Goal: Task Accomplishment & Management: Use online tool/utility

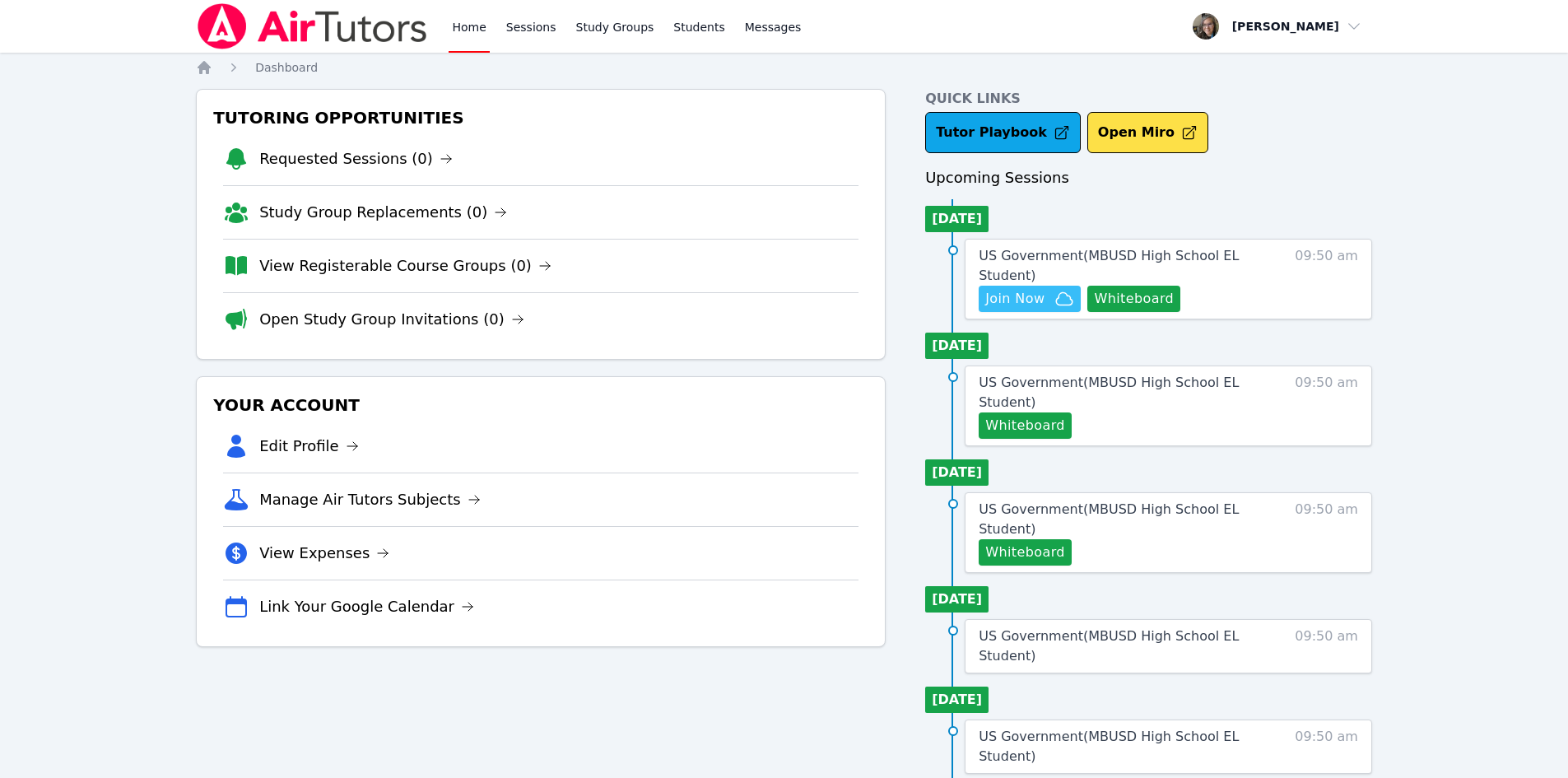
click at [1023, 298] on span "Join Now" at bounding box center [1014, 299] width 59 height 20
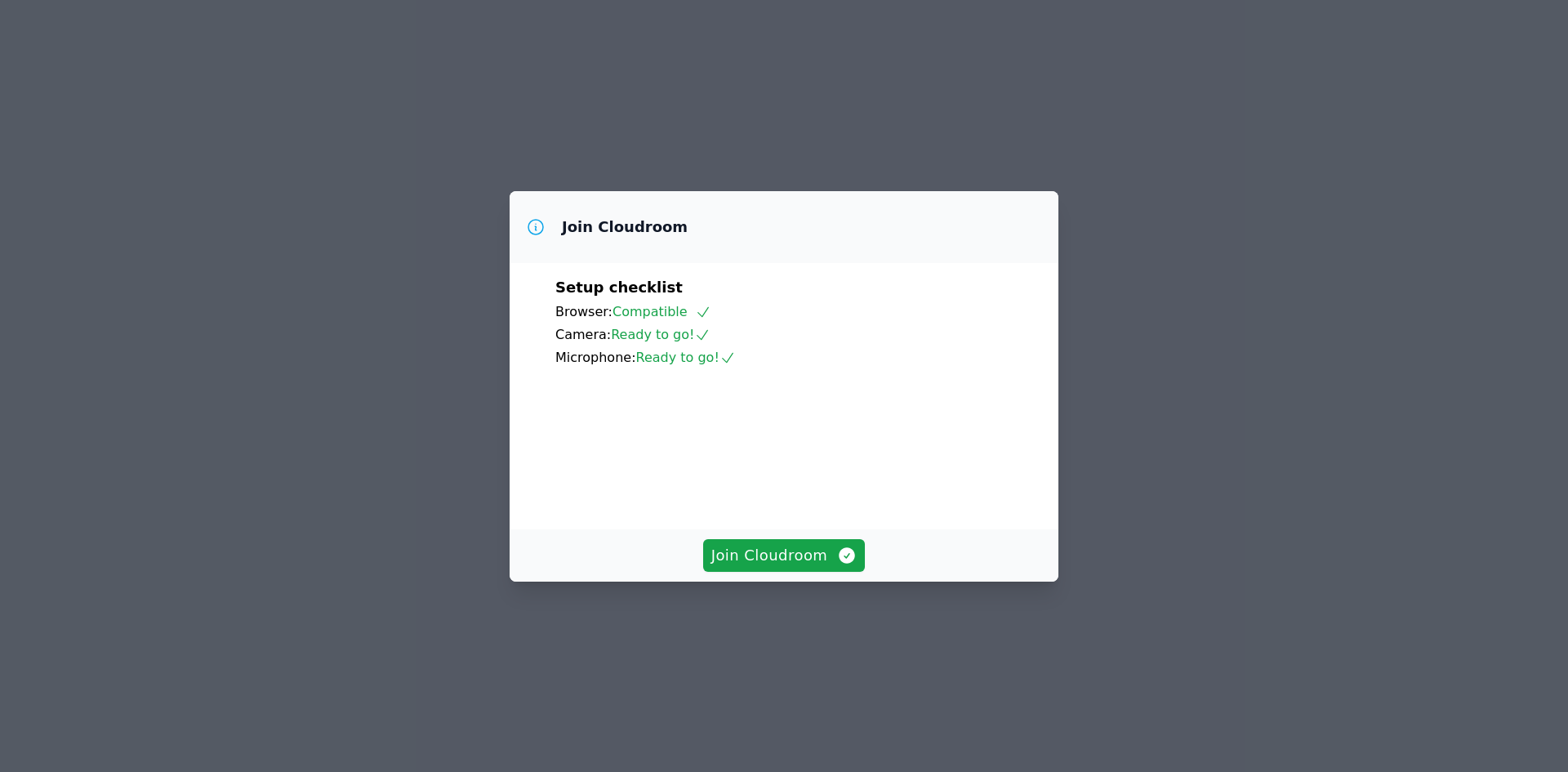
click at [775, 581] on div "Join Cloudroom" at bounding box center [784, 555] width 549 height 52
click at [740, 567] on span "Join Cloudroom" at bounding box center [784, 555] width 146 height 23
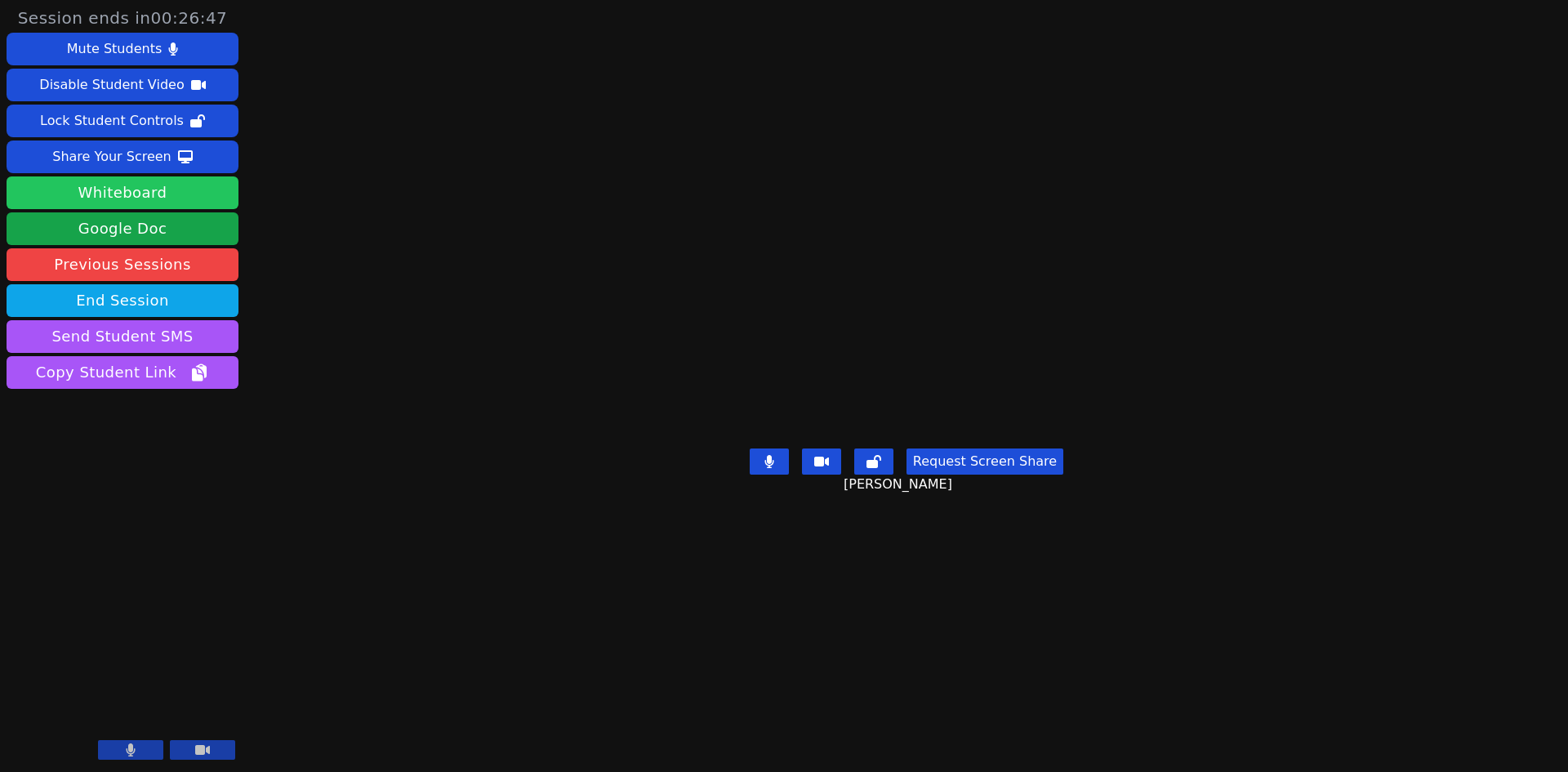
click at [140, 193] on button "Whiteboard" at bounding box center [122, 192] width 232 height 33
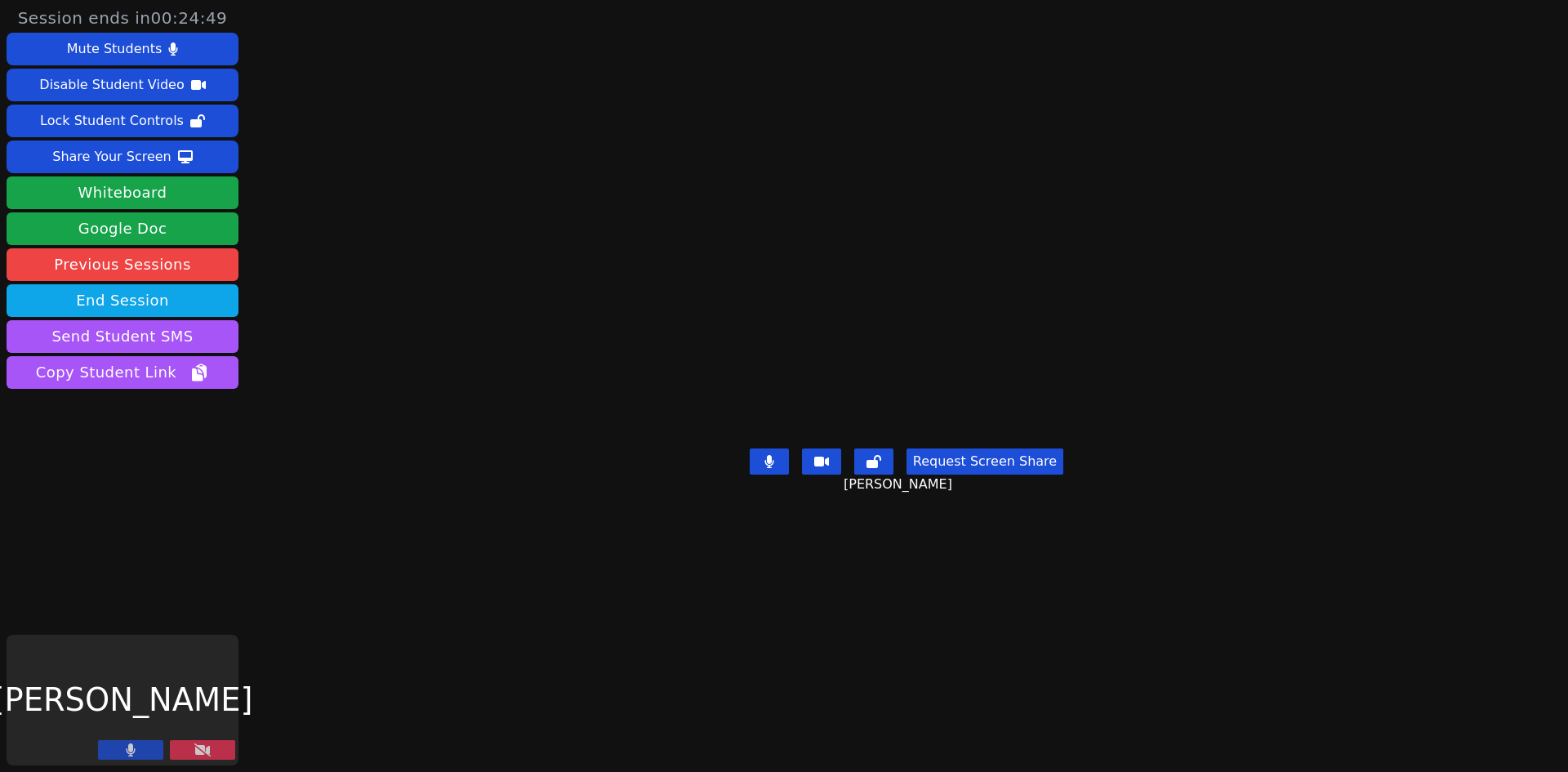
click at [182, 743] on button at bounding box center [202, 750] width 65 height 20
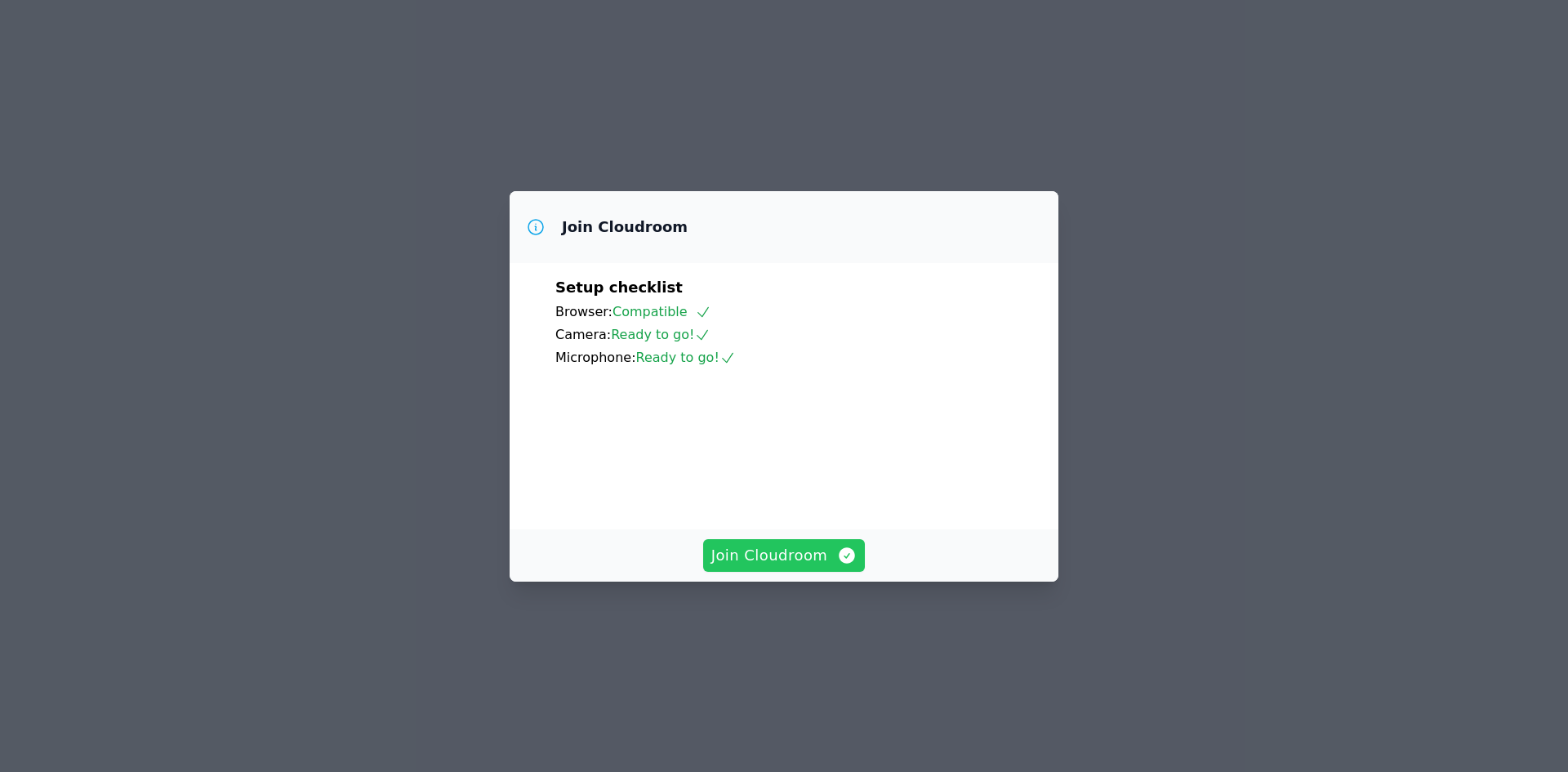
click at [815, 567] on span "Join Cloudroom" at bounding box center [784, 555] width 146 height 23
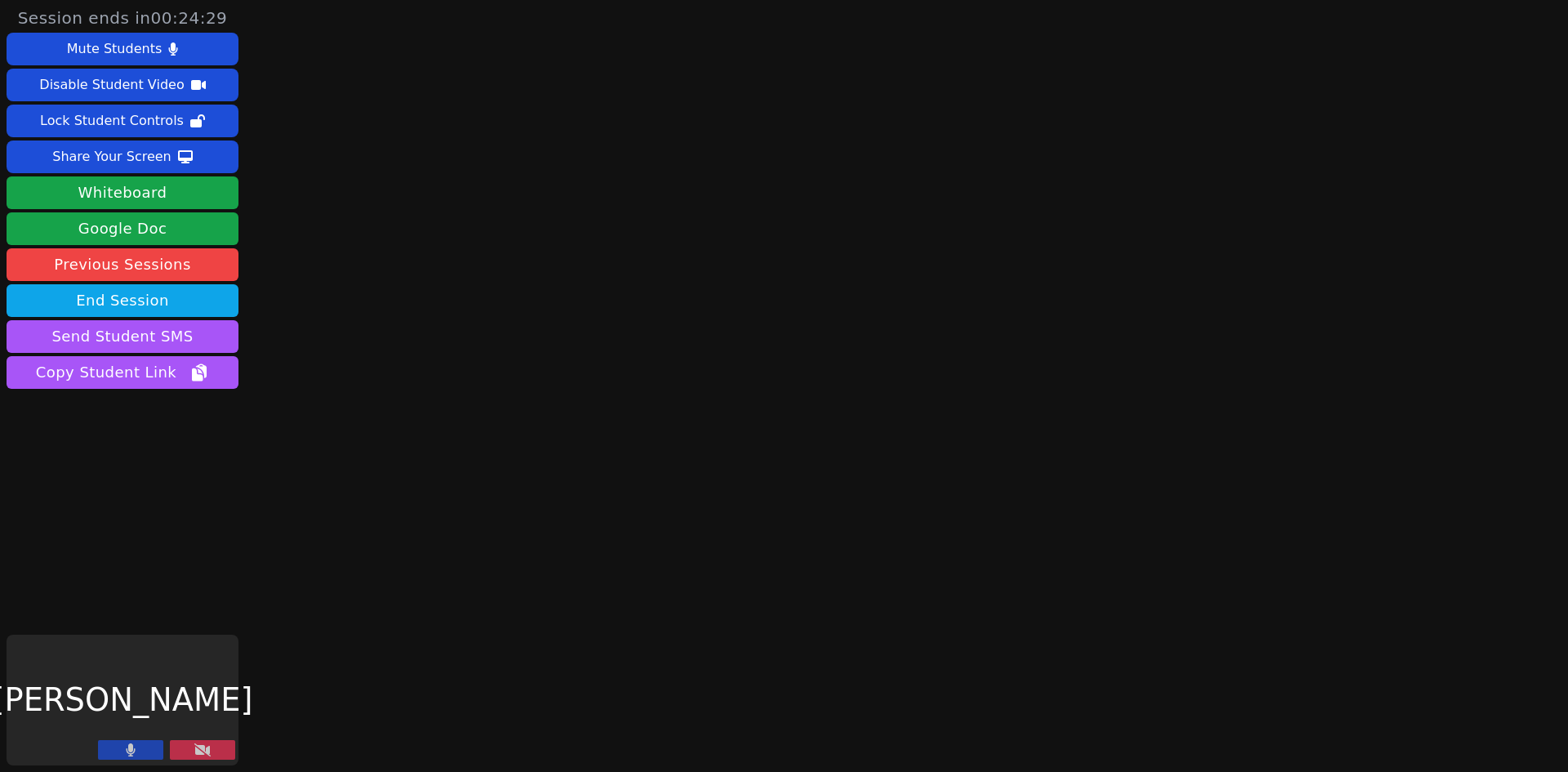
click at [194, 752] on icon at bounding box center [202, 749] width 16 height 13
click at [192, 750] on button at bounding box center [202, 750] width 65 height 20
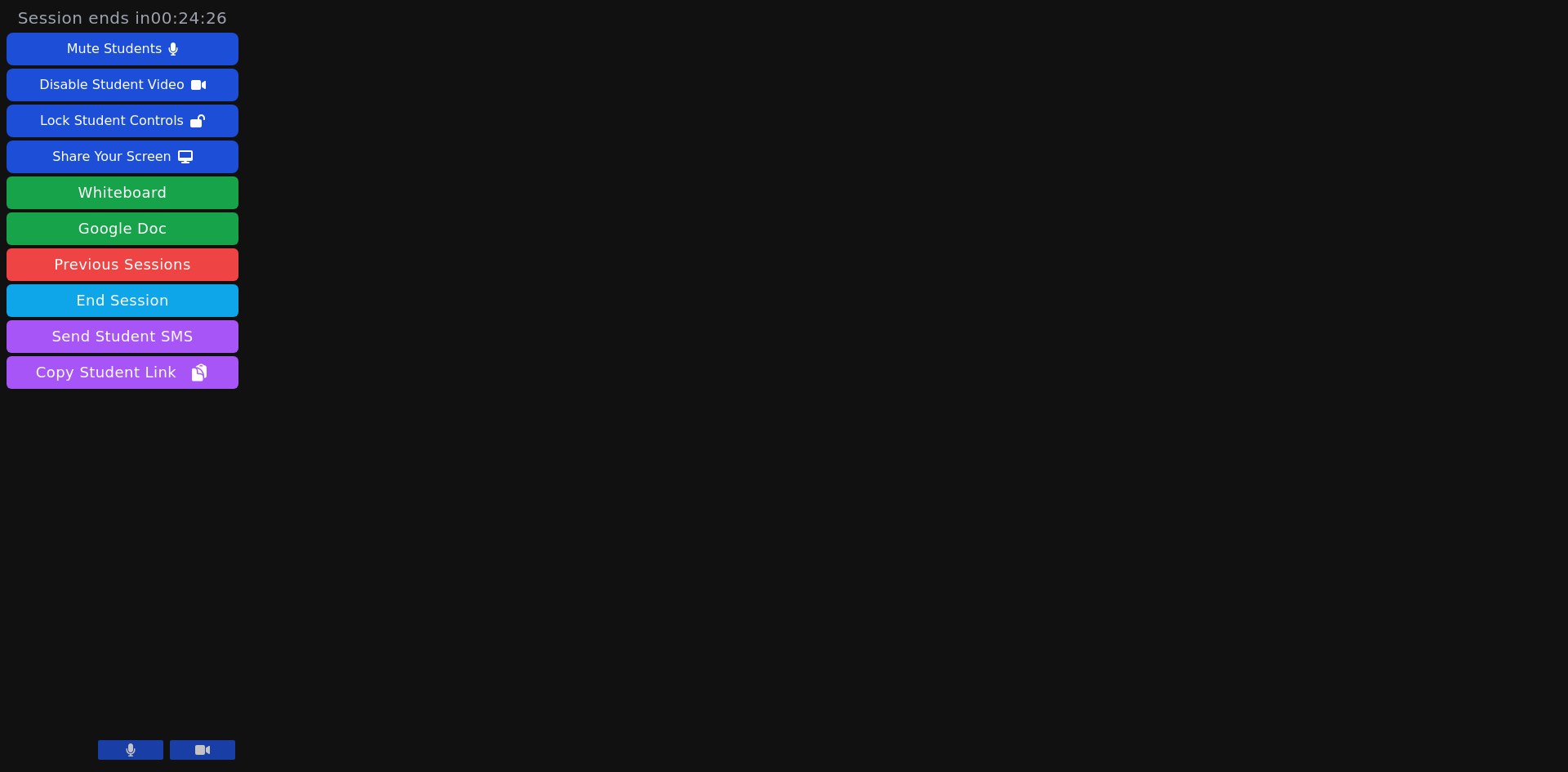
drag, startPoint x: 160, startPoint y: 693, endPoint x: 73, endPoint y: 517, distance: 196.3
click at [73, 517] on aside "Session ends in 00:24:26 Mute Students Disable Student Video Lock Student Contr…" at bounding box center [122, 386] width 245 height 772
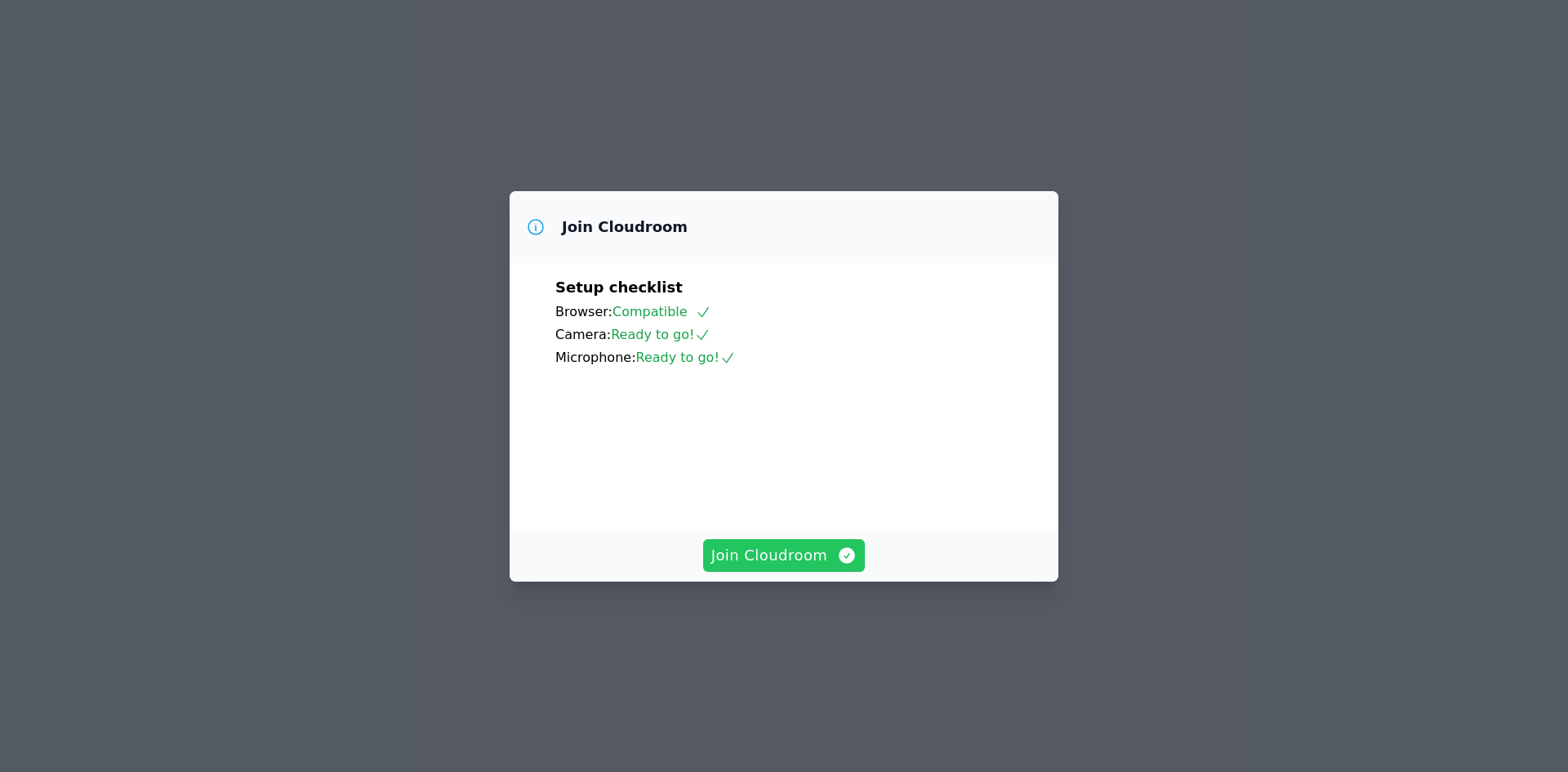
click at [780, 567] on span "Join Cloudroom" at bounding box center [784, 555] width 146 height 23
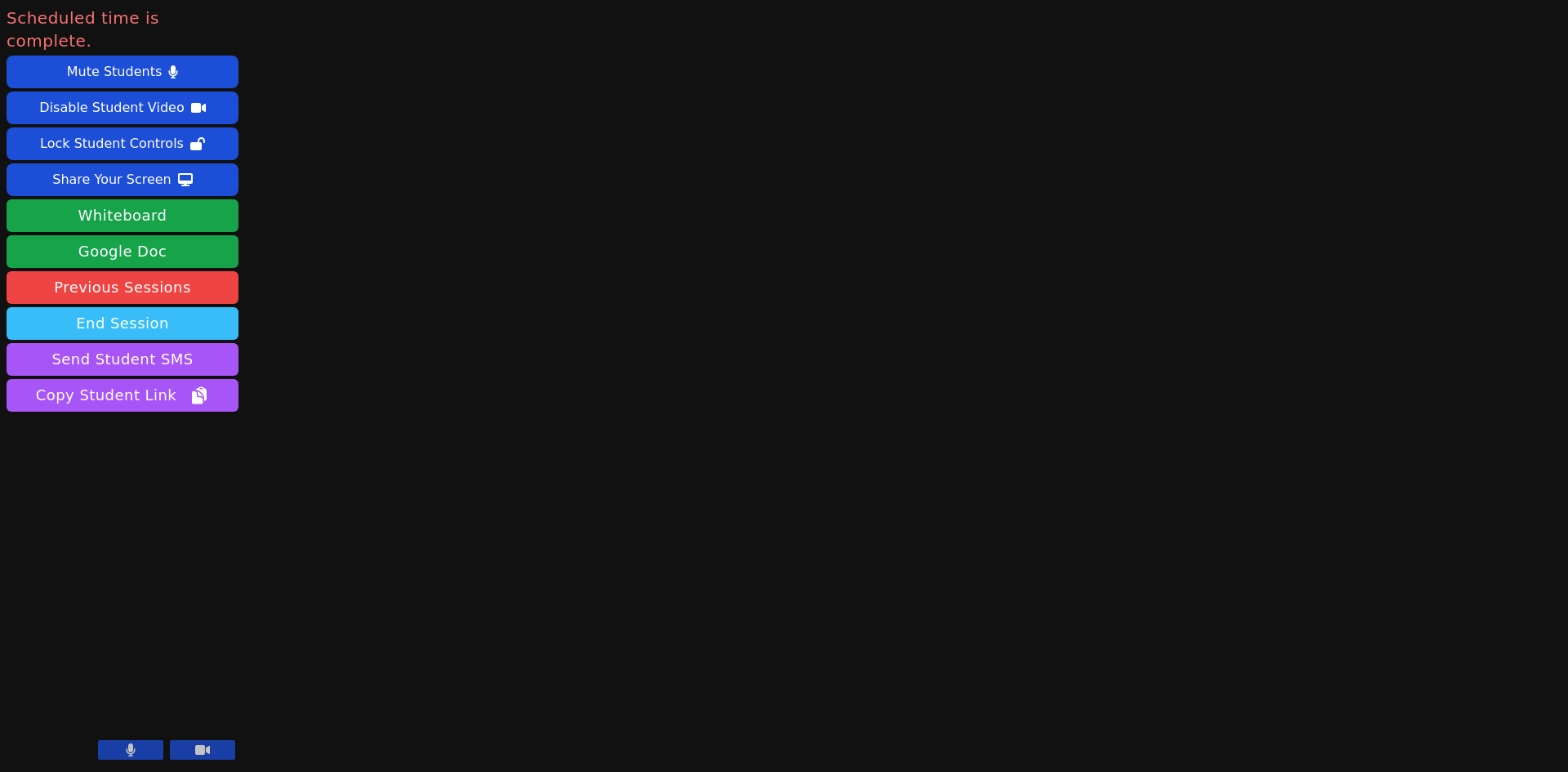
click at [123, 307] on button "End Session" at bounding box center [122, 323] width 232 height 33
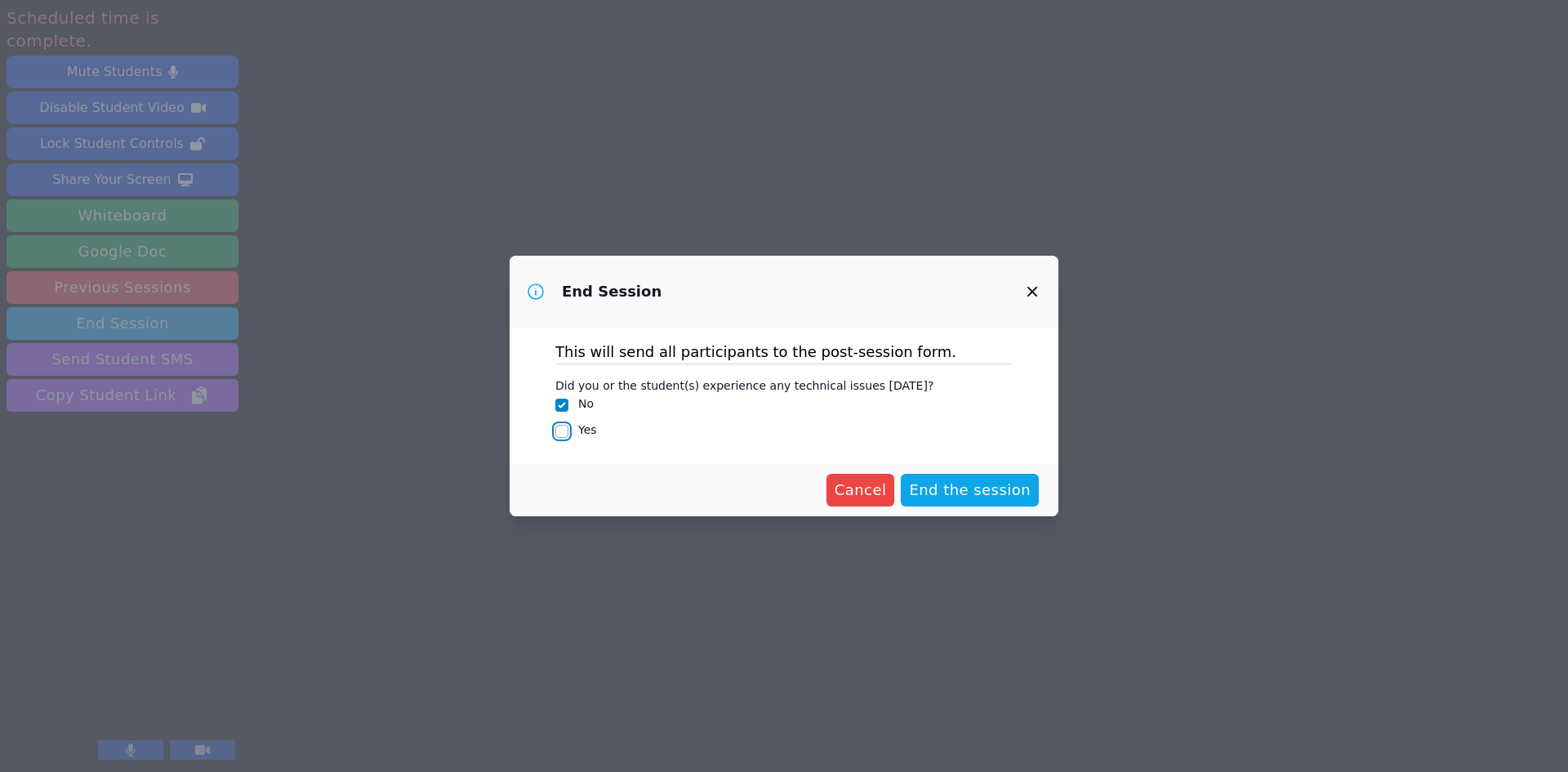
click at [561, 430] on input "Yes" at bounding box center [561, 432] width 13 height 13
checkbox input "true"
checkbox input "false"
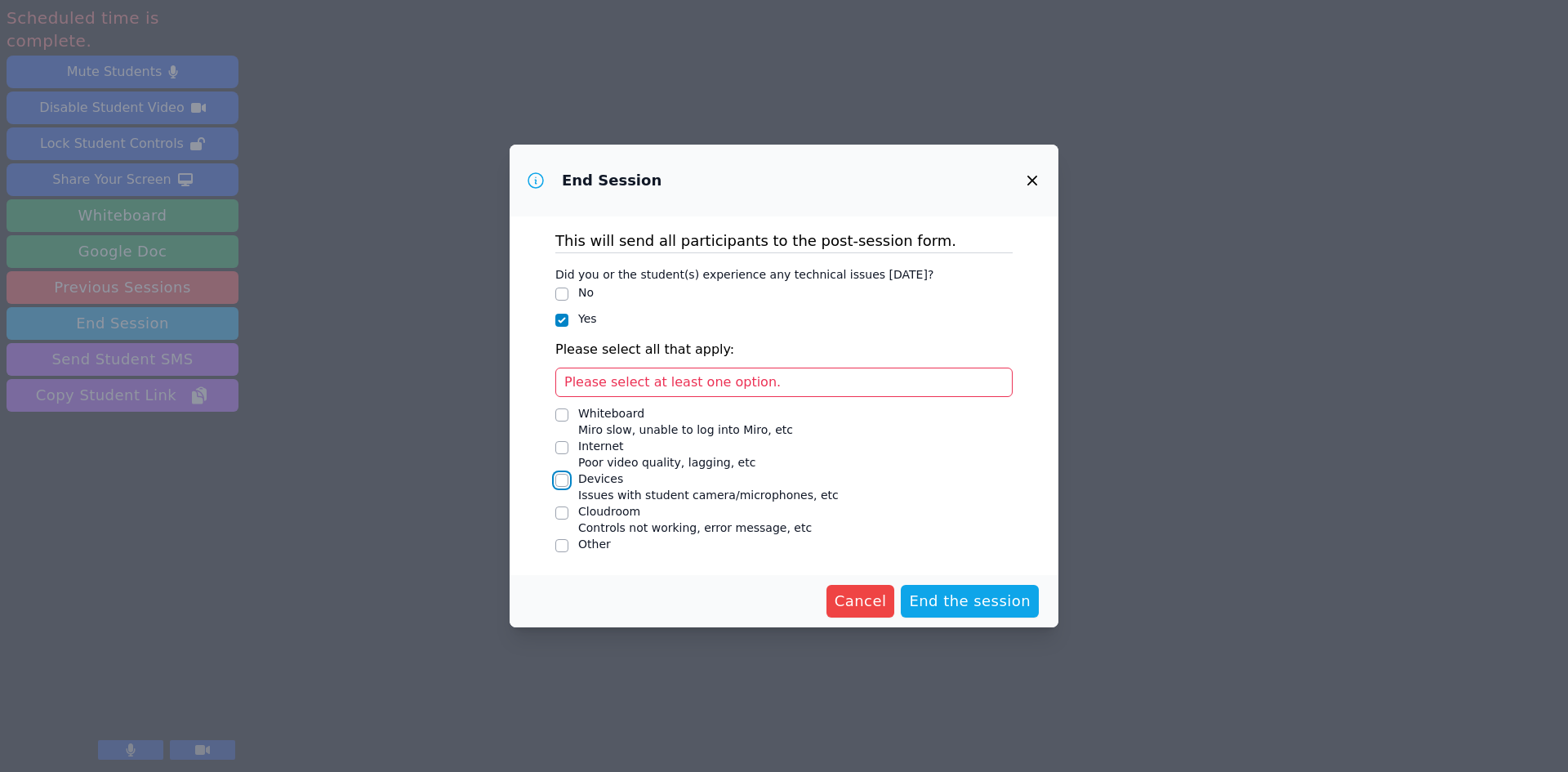
click at [560, 480] on input "Devices Issues with student camera/microphones, etc" at bounding box center [561, 480] width 13 height 13
checkbox input "true"
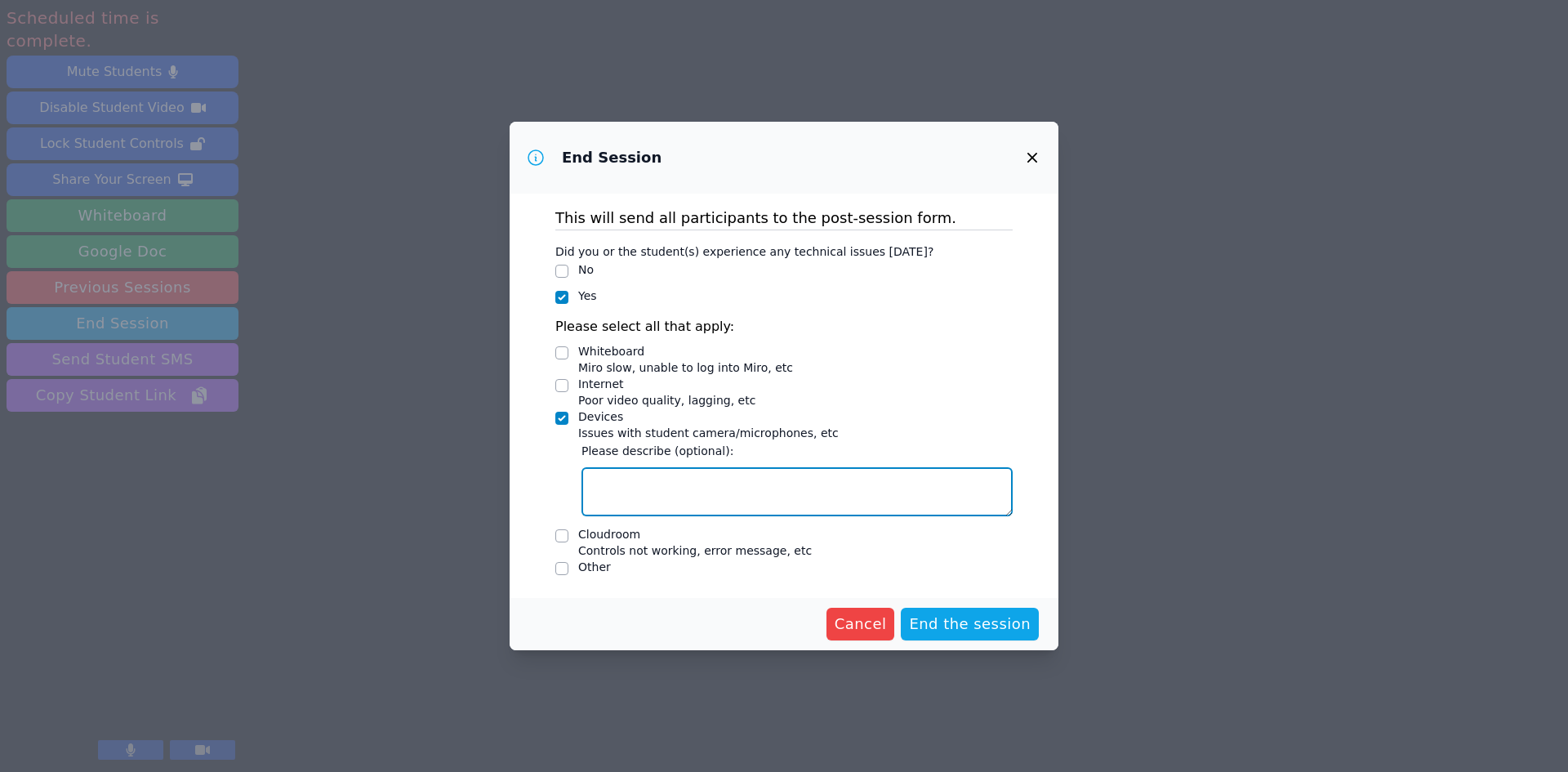
click at [643, 491] on textarea "Devices Issues with student camera/microphones, etc" at bounding box center [797, 492] width 431 height 49
type textarea "I"
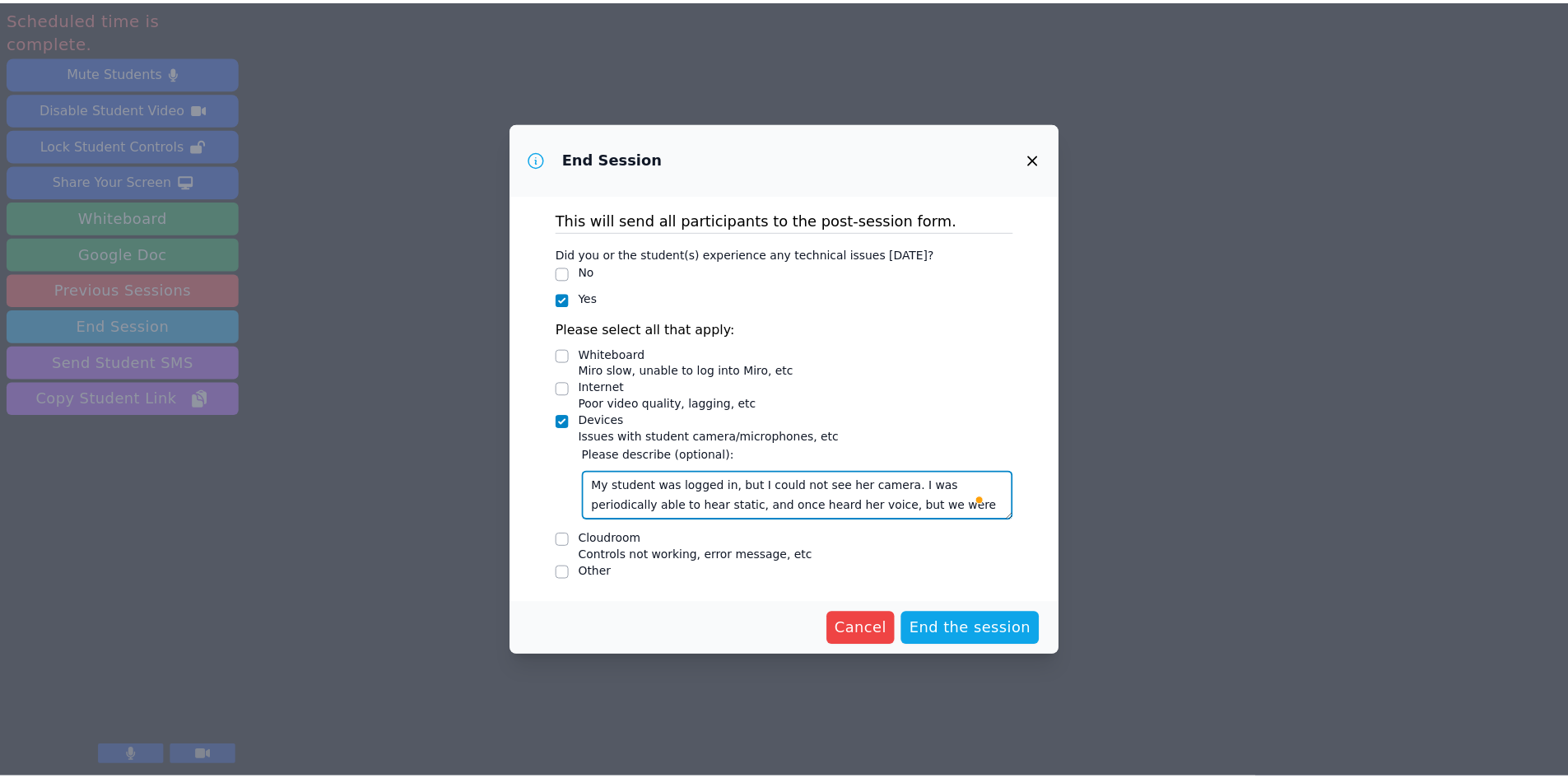
scroll to position [13, 0]
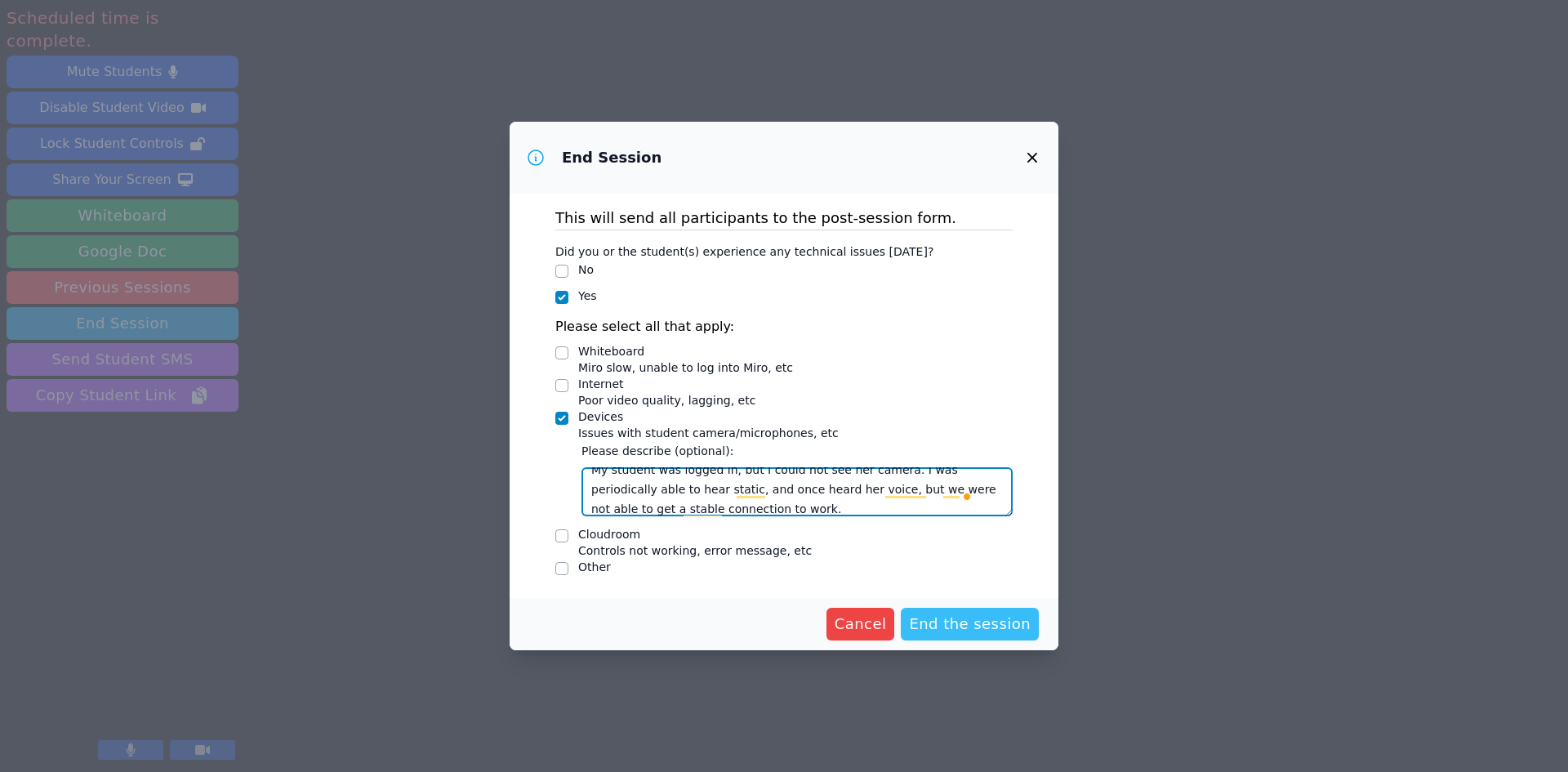
type textarea "My student was logged in, but I could not see her camera. I was periodically ab…"
click at [987, 619] on span "End the session" at bounding box center [970, 624] width 122 height 23
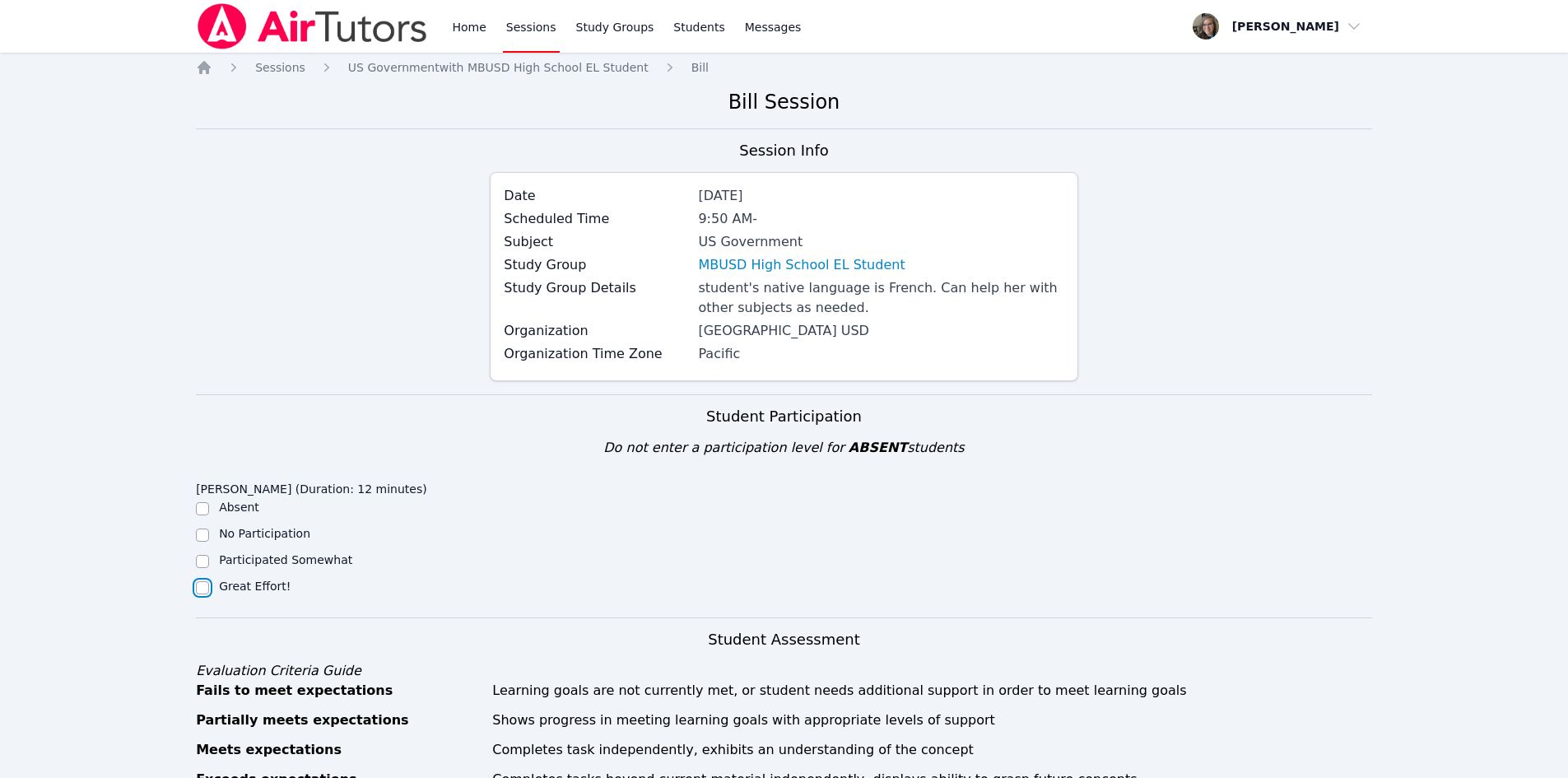
click at [199, 585] on input "Great Effort!" at bounding box center [202, 588] width 13 height 13
checkbox input "true"
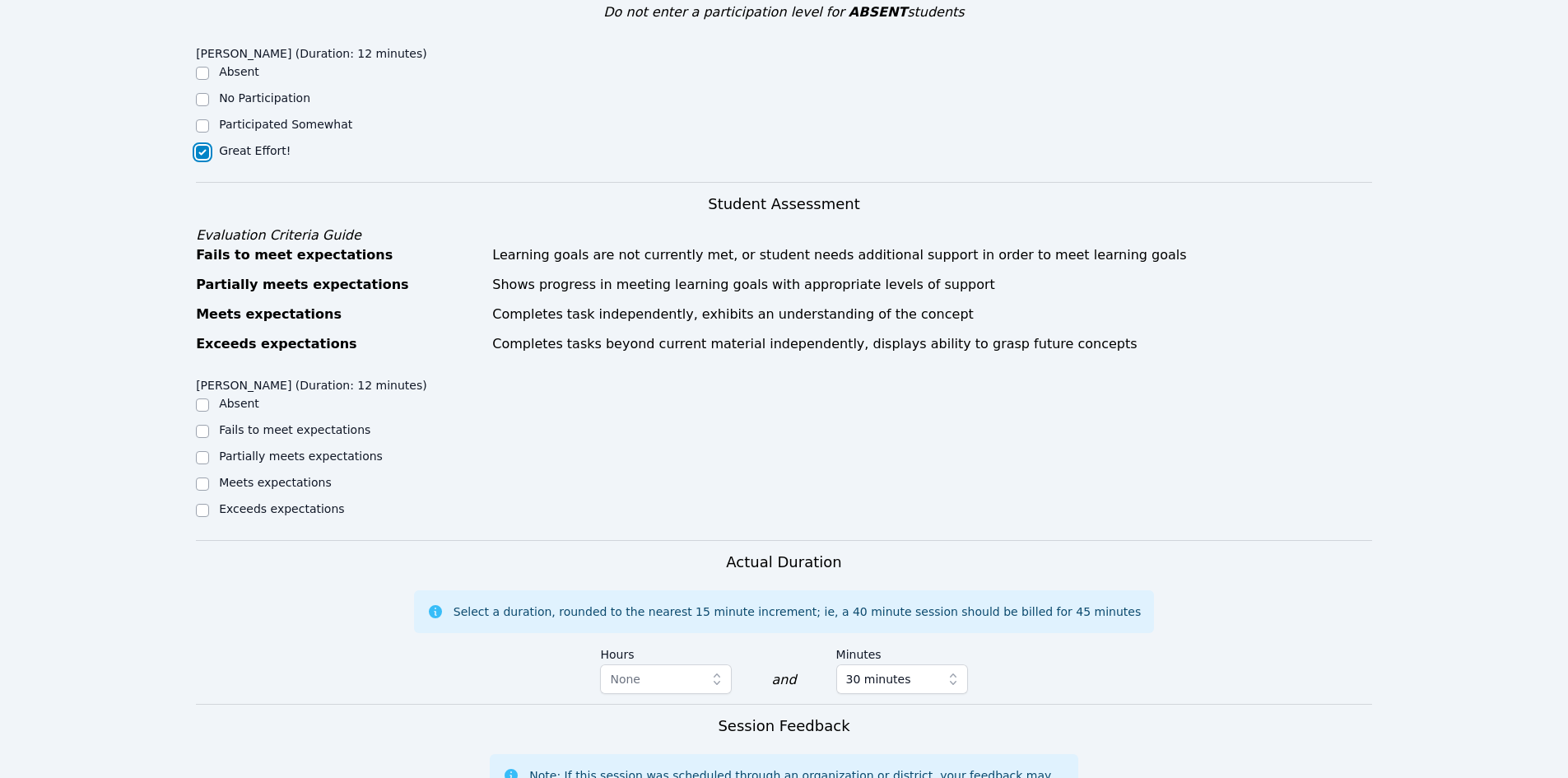
scroll to position [411, 0]
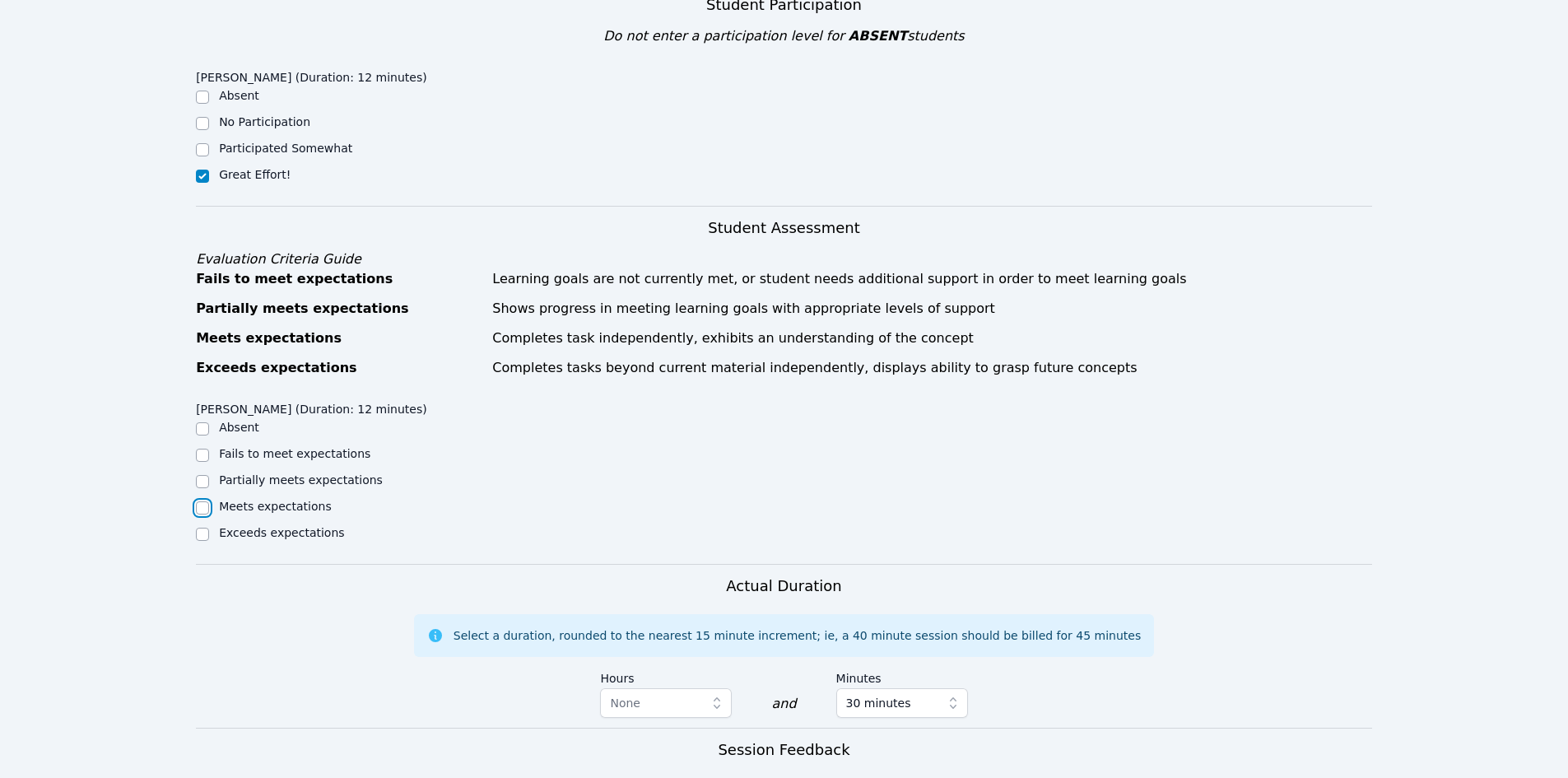
click at [198, 509] on input "Meets expectations" at bounding box center [202, 508] width 13 height 13
checkbox input "true"
click at [558, 493] on div "Shanna Chibane (Duration: 12 minutes) Absent Fails to meet expectations Partial…" at bounding box center [783, 479] width 1176 height 169
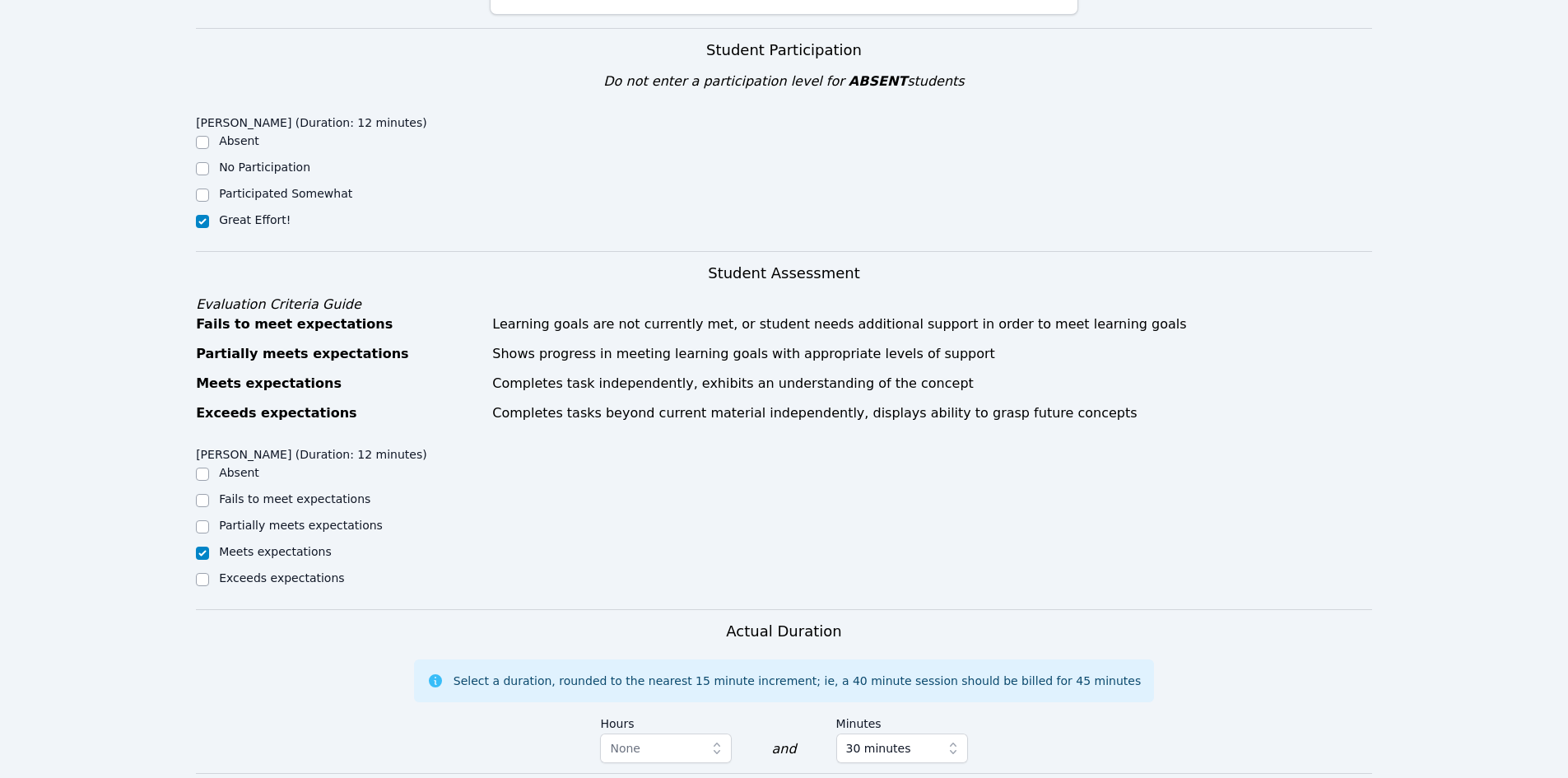
scroll to position [329, 0]
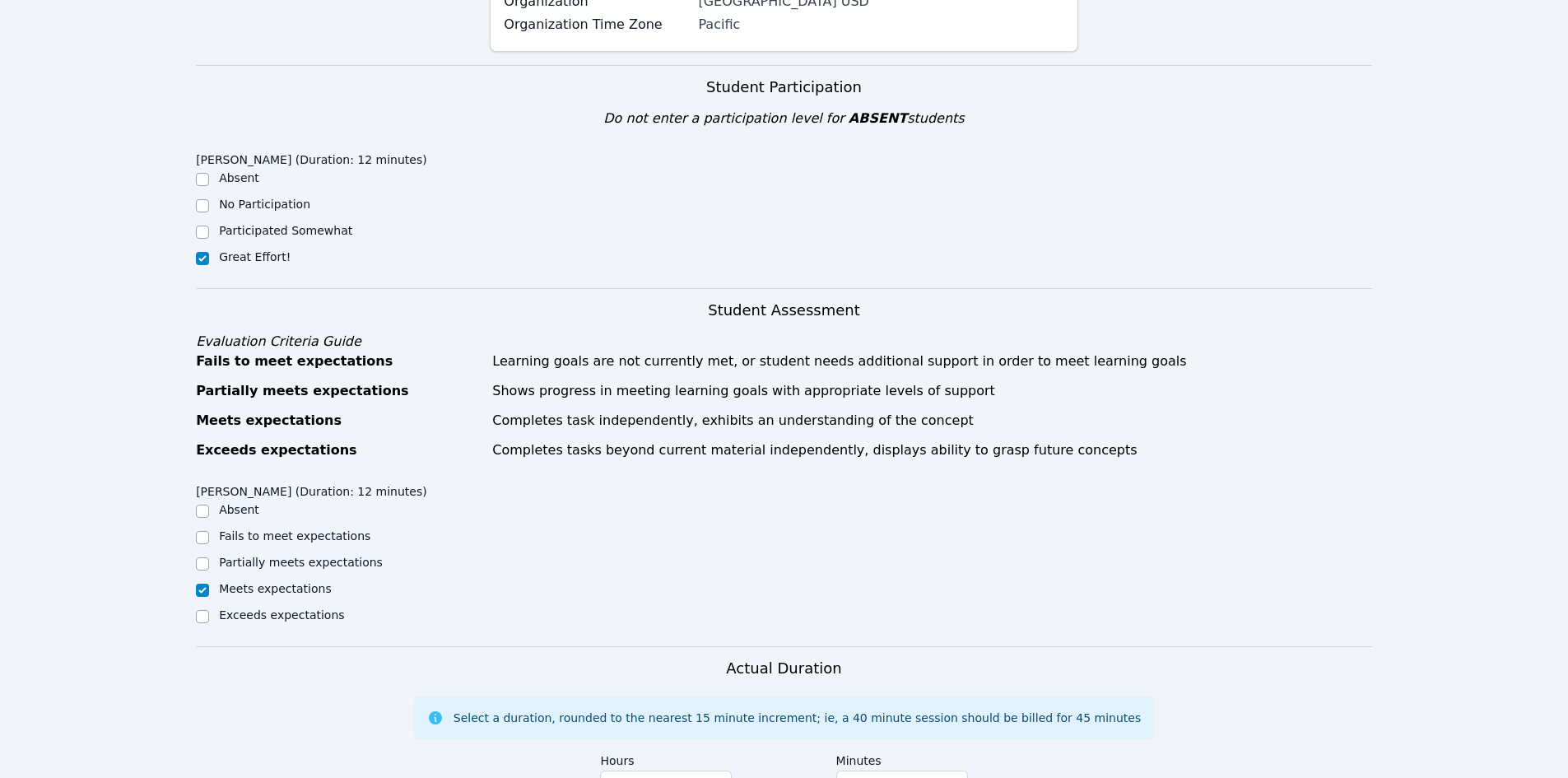
click at [114, 391] on div "Home Sessions Study Groups Students Messages Open user menu Kristy Eden Open ma…" at bounding box center [784, 511] width 1568 height 1682
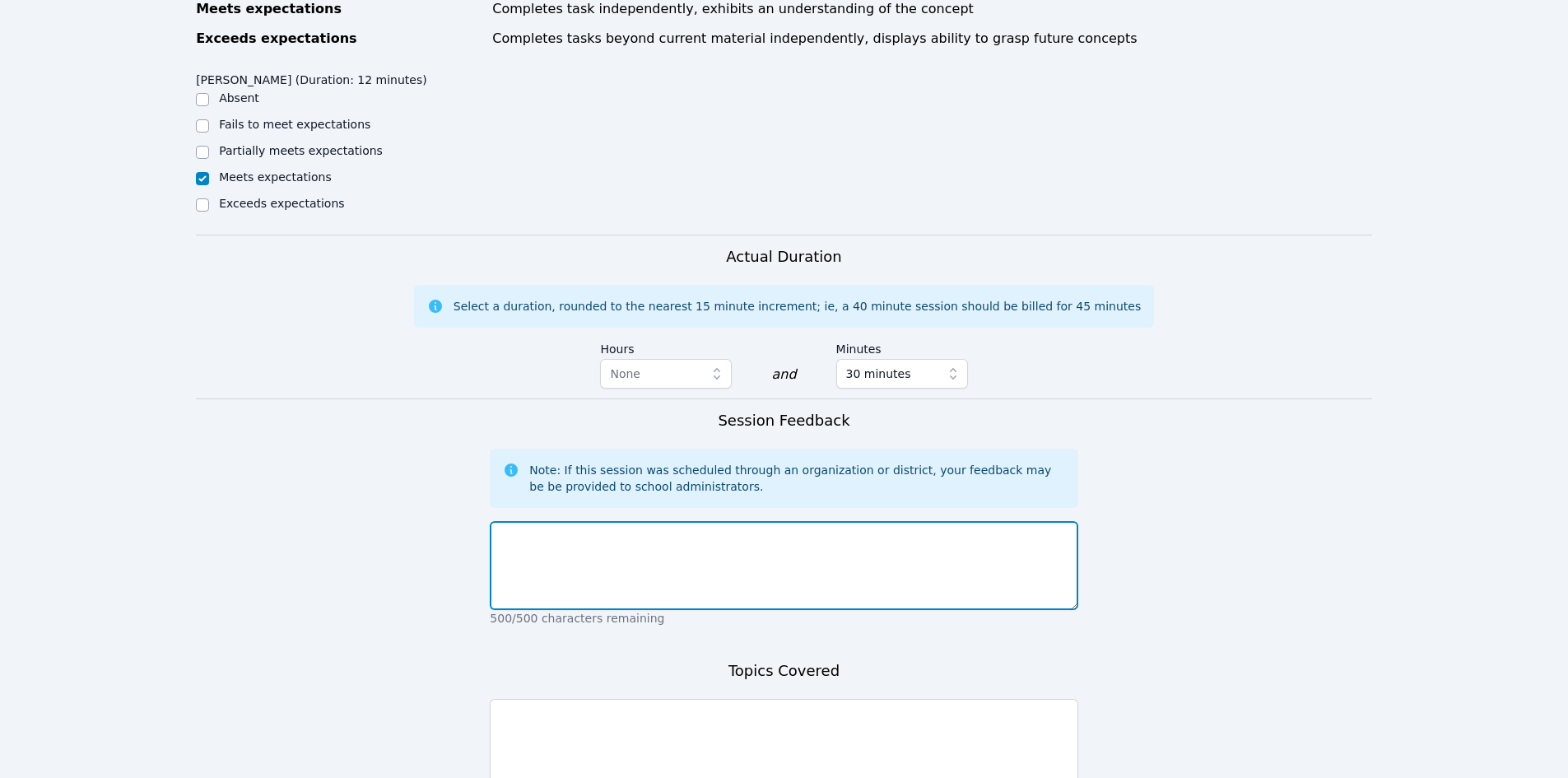
click at [787, 558] on textarea at bounding box center [783, 566] width 588 height 89
type textarea "S"
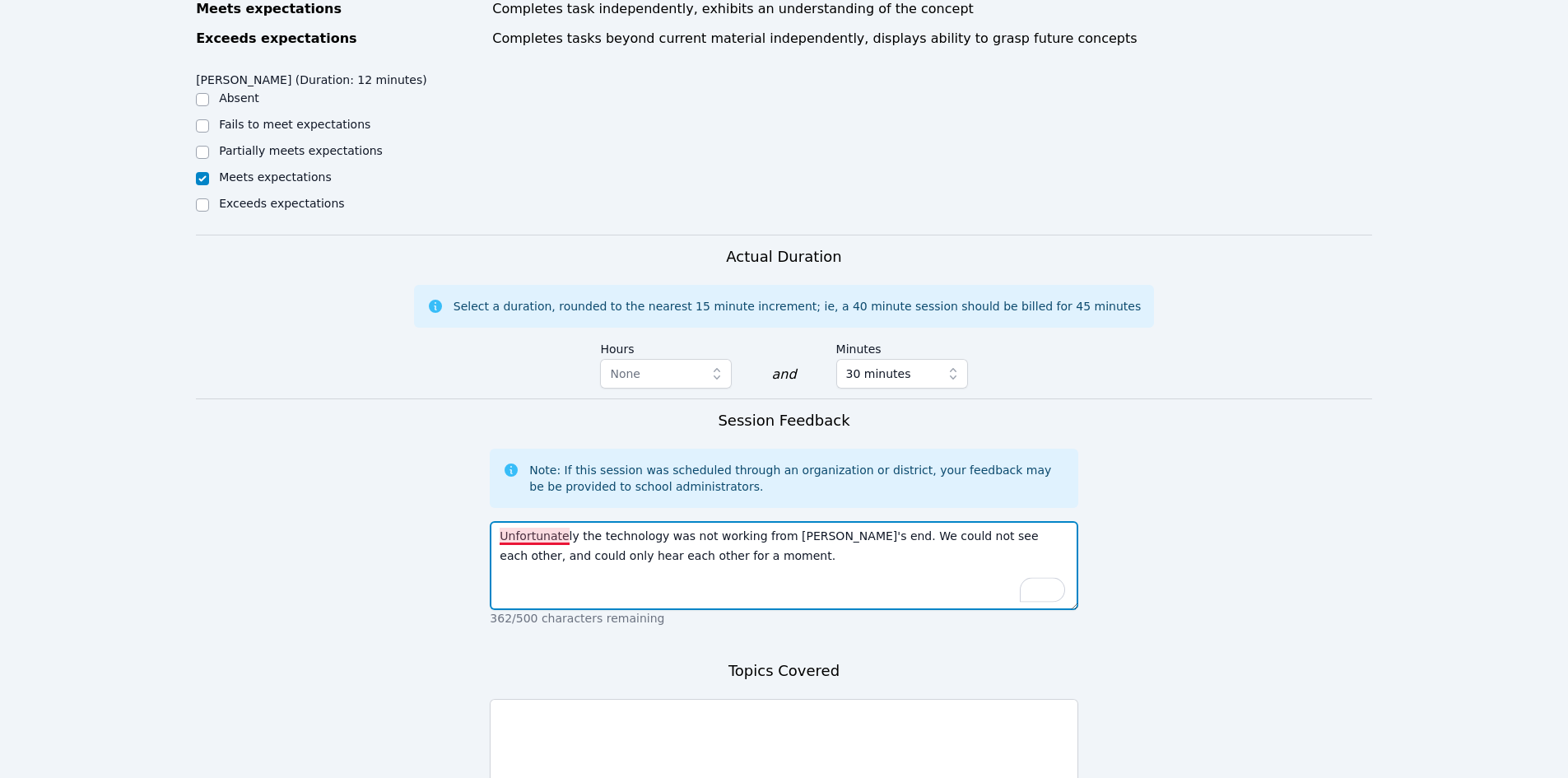
click at [568, 533] on textarea "Unfortunately the technology was not working from Shanna's end. We could not se…" at bounding box center [783, 566] width 588 height 89
type textarea "Unfortunately, the technology was not working from Shanna's end. We could not s…"
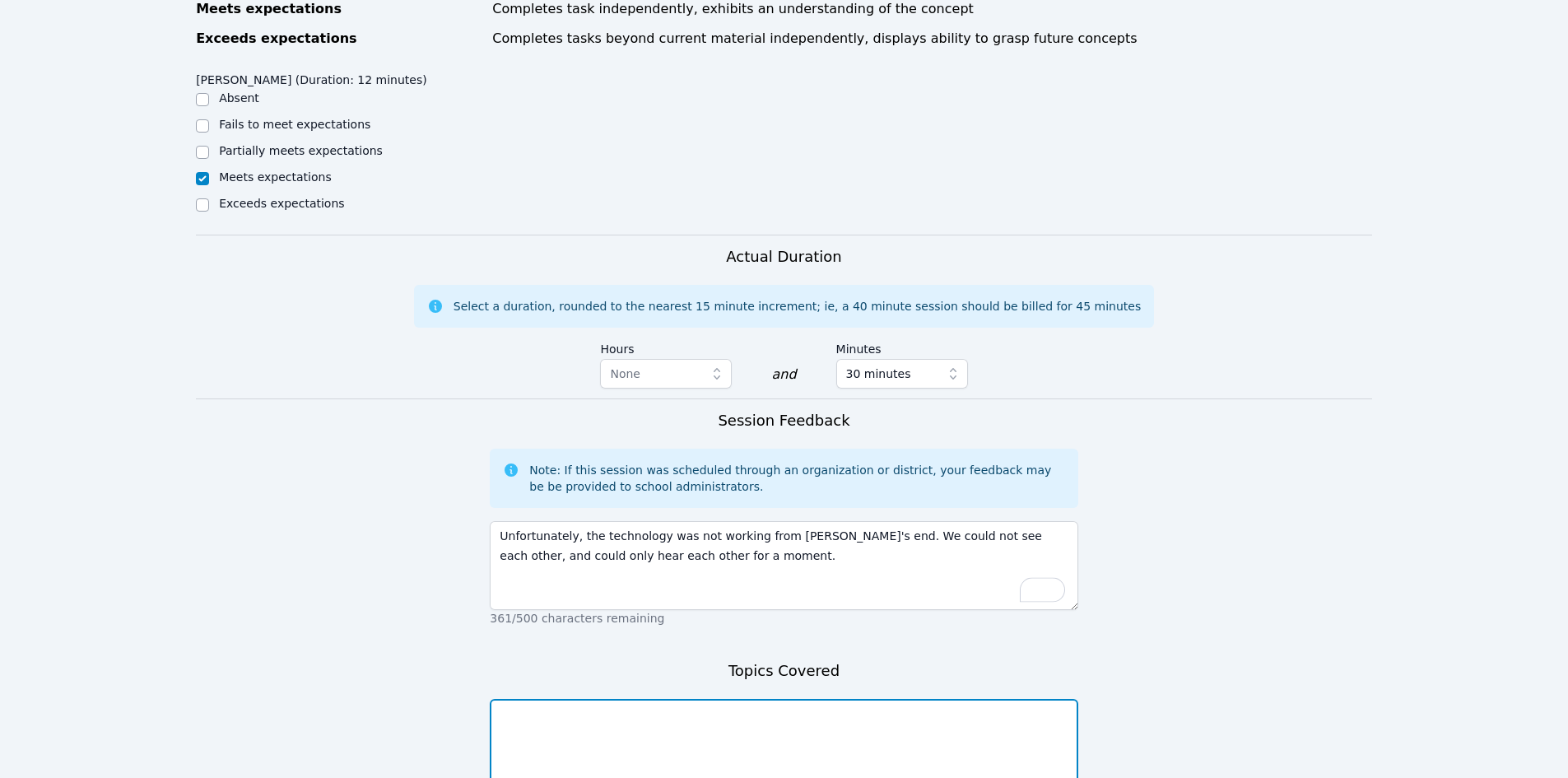
click at [671, 714] on textarea at bounding box center [783, 743] width 588 height 89
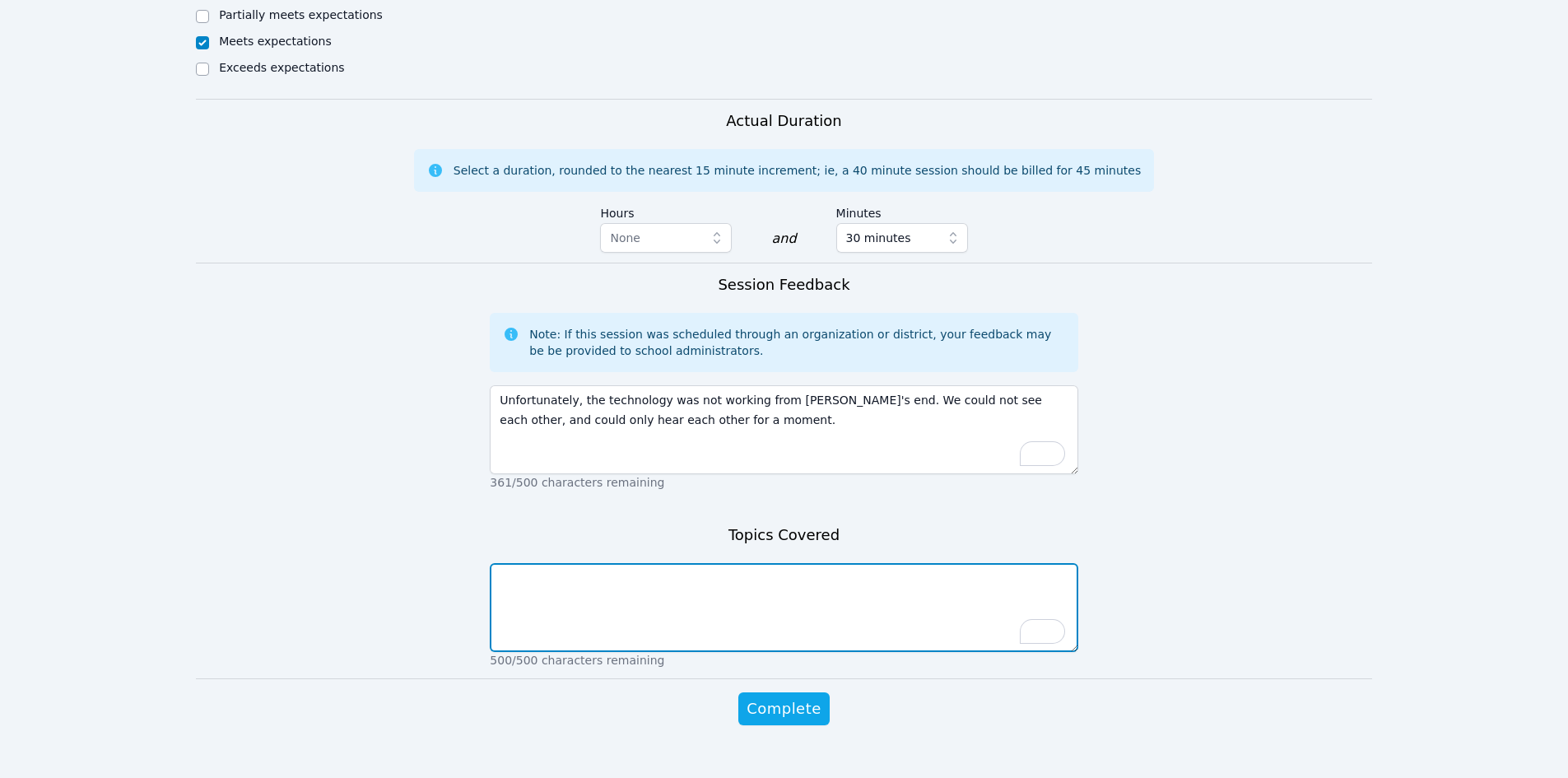
scroll to position [904, 0]
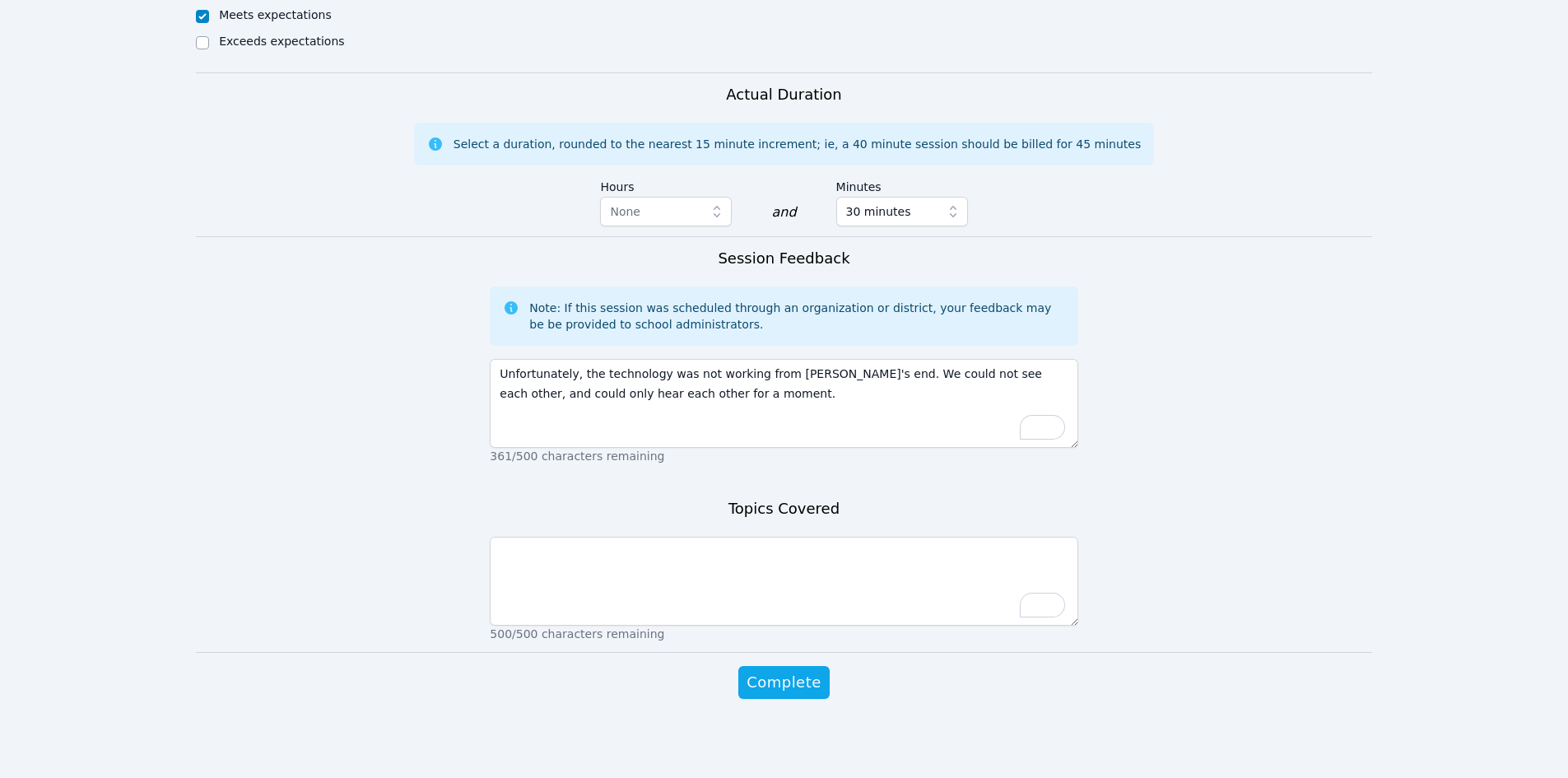
click at [316, 483] on form "Student Participation Do not enter a participation level for ABSENT students Sh…" at bounding box center [783, 112] width 1176 height 1241
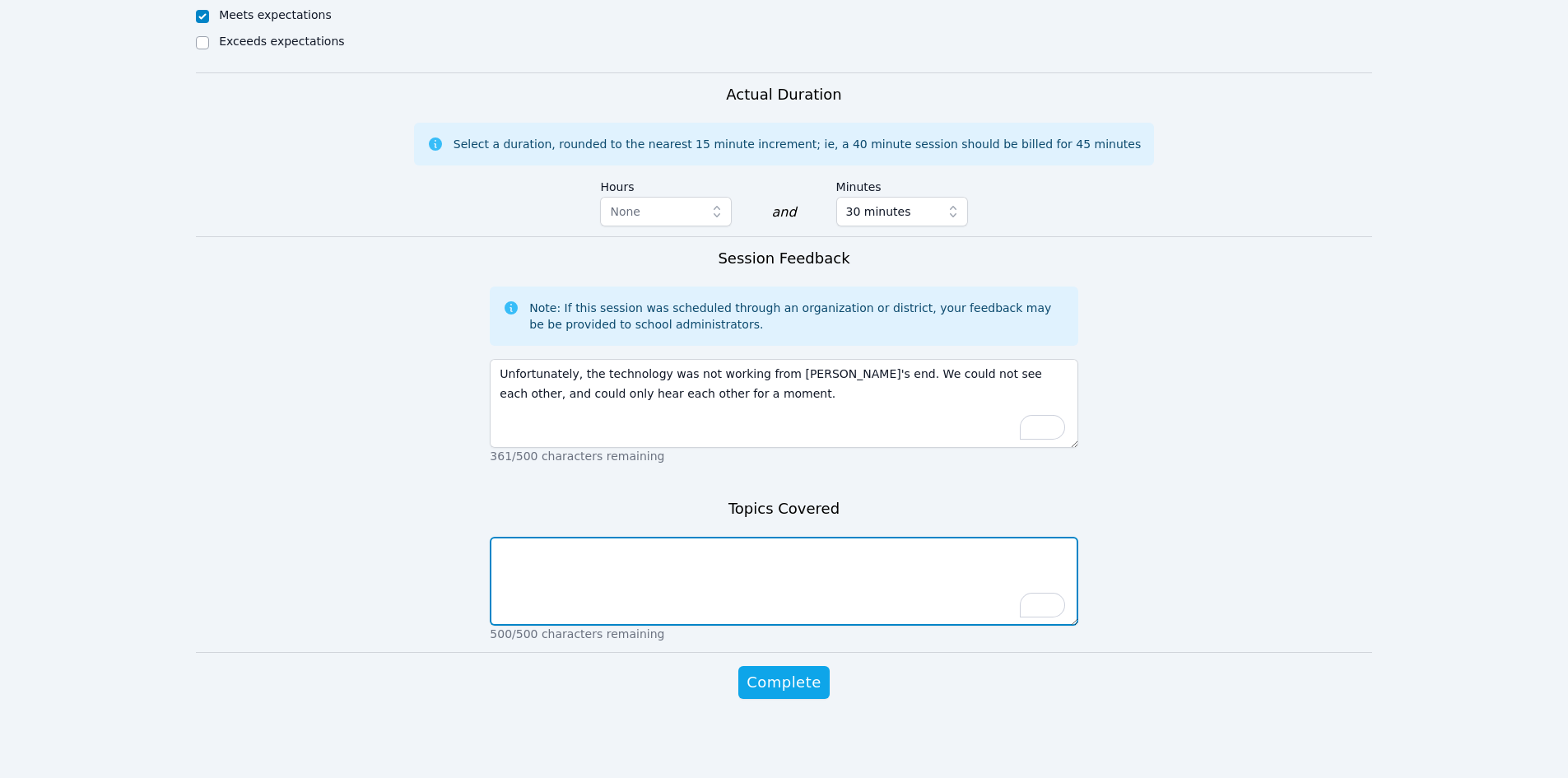
click at [529, 562] on textarea "To enrich screen reader interactions, please activate Accessibility in Grammarl…" at bounding box center [783, 581] width 588 height 89
type textarea "N/A"
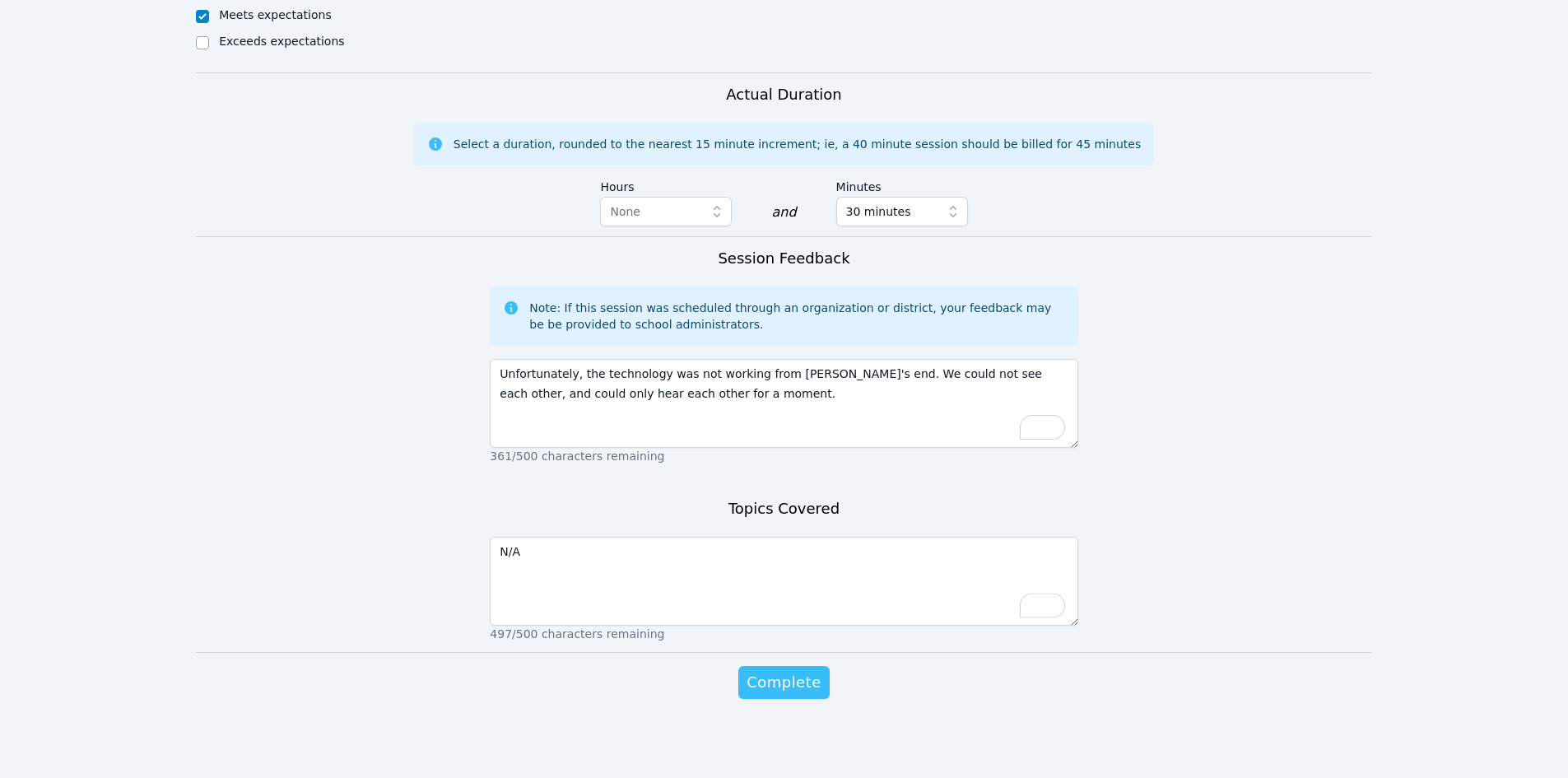
click at [812, 683] on span "Complete" at bounding box center [783, 682] width 74 height 23
